Goal: Navigation & Orientation: Find specific page/section

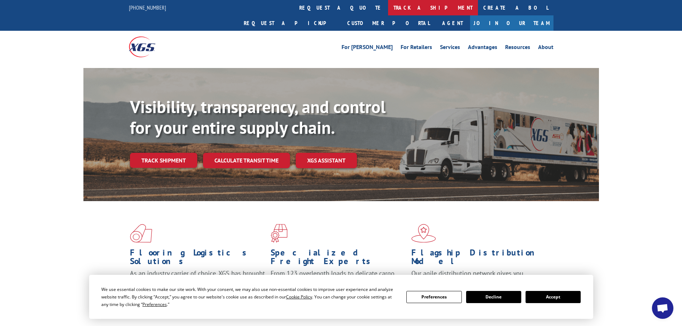
click at [388, 8] on link "track a shipment" at bounding box center [433, 7] width 90 height 15
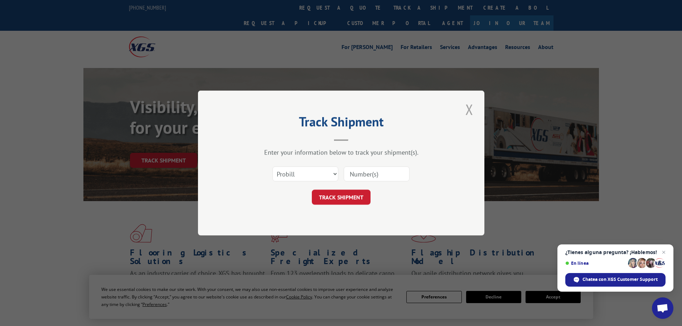
click at [468, 109] on button "Close modal" at bounding box center [469, 110] width 12 height 20
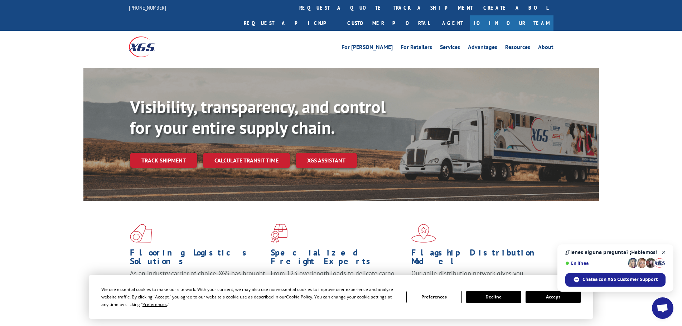
click at [665, 253] on span "Chat abierto" at bounding box center [664, 252] width 9 height 9
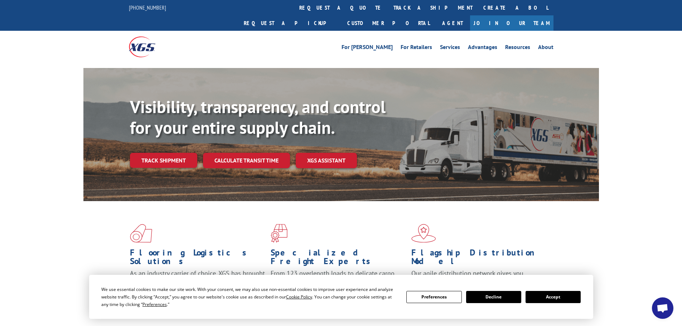
click at [439, 300] on button "Preferences" at bounding box center [434, 297] width 55 height 12
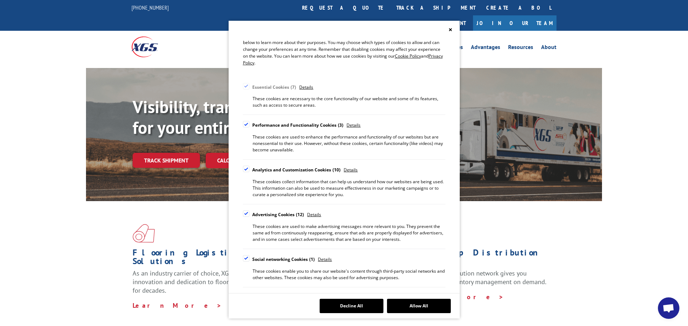
scroll to position [59, 0]
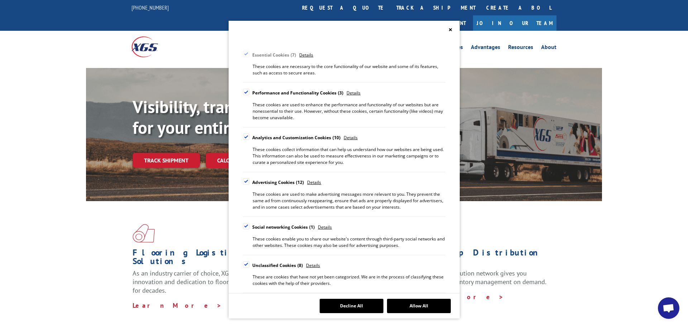
click at [246, 265] on div "Cookie Consent Preferences" at bounding box center [246, 264] width 6 height 6
click at [0, 0] on input "Unclassified Cookies 8" at bounding box center [0, 0] width 0 height 0
click at [245, 226] on div "Cookie Consent Preferences" at bounding box center [246, 226] width 6 height 6
click at [0, 0] on input "Social networking Cookies 1" at bounding box center [0, 0] width 0 height 0
click at [243, 181] on div "Cookie Consent Preferences" at bounding box center [246, 181] width 6 height 6
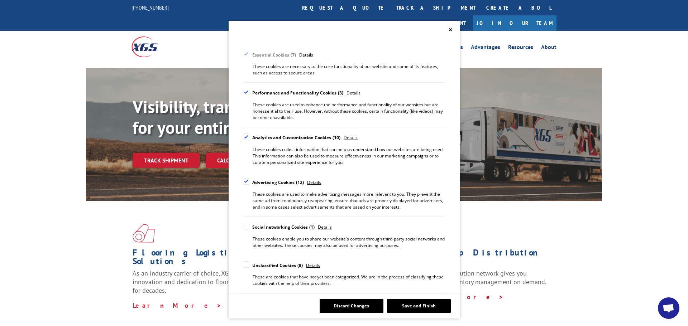
click at [0, 0] on input "Advertising Cookies 12" at bounding box center [0, 0] width 0 height 0
drag, startPoint x: 245, startPoint y: 139, endPoint x: 245, endPoint y: 101, distance: 37.6
click at [245, 137] on div "Cookie Consent Preferences" at bounding box center [246, 137] width 6 height 6
click at [0, 0] on input "Analytics and Customization Cookies 10" at bounding box center [0, 0] width 0 height 0
click at [246, 93] on div "Cookie Consent Preferences" at bounding box center [246, 92] width 6 height 6
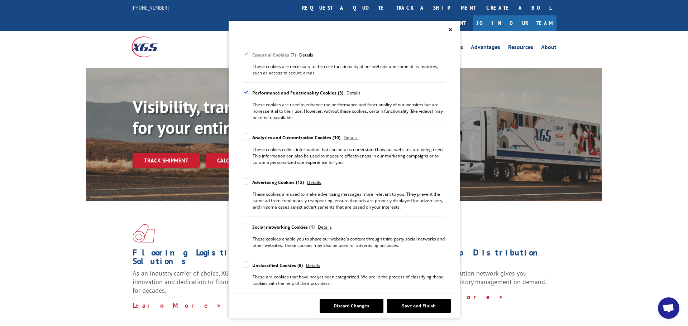
click at [0, 0] on input "Performance and Functionality Cookies 3" at bounding box center [0, 0] width 0 height 0
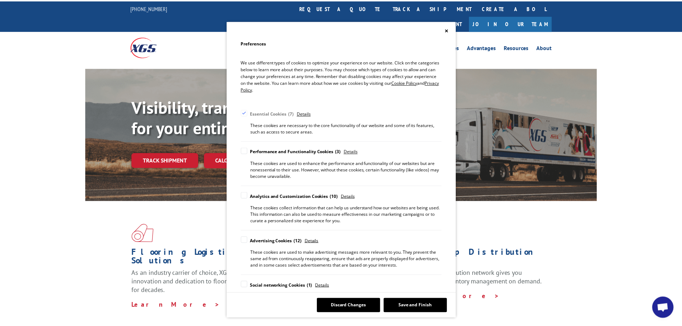
scroll to position [0, 0]
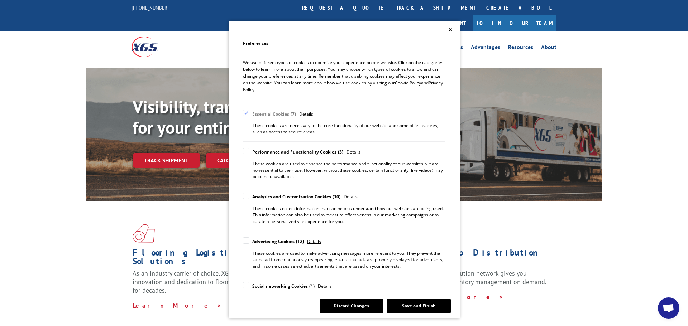
click at [408, 308] on button "Save and Finish" at bounding box center [419, 306] width 64 height 14
